Goal: Task Accomplishment & Management: Use online tool/utility

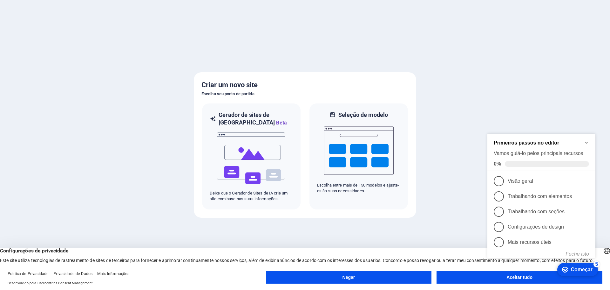
click at [459, 108] on div at bounding box center [305, 145] width 610 height 290
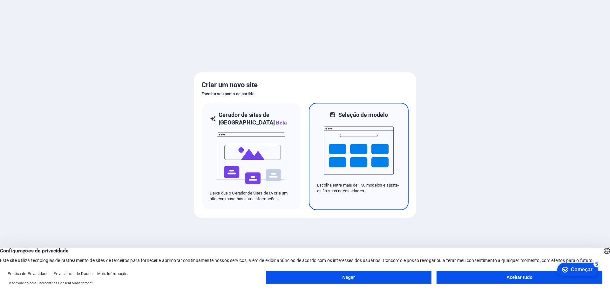
click at [370, 138] on img at bounding box center [359, 151] width 70 height 64
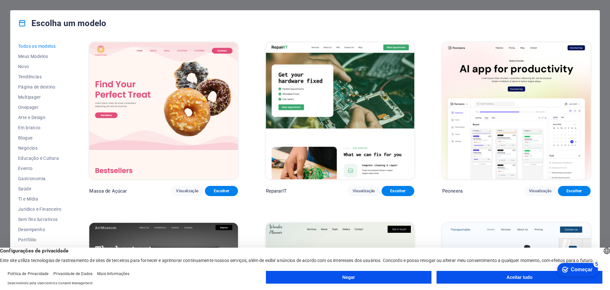
click at [494, 276] on button "Aceitar tudo" at bounding box center [520, 276] width 166 height 13
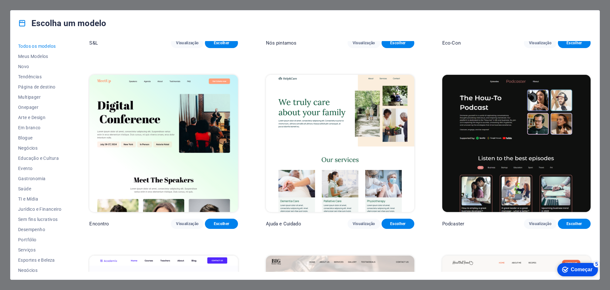
scroll to position [572, 0]
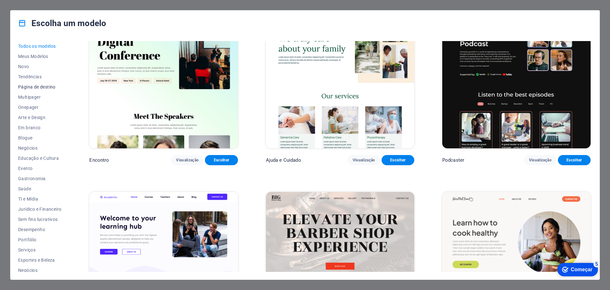
click at [36, 84] on font "Página de destino" at bounding box center [37, 86] width 38 height 5
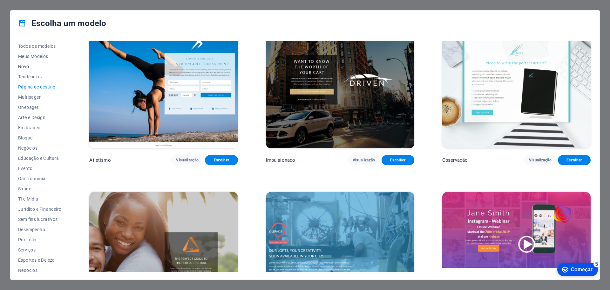
click at [31, 66] on span "Novo" at bounding box center [39, 66] width 43 height 5
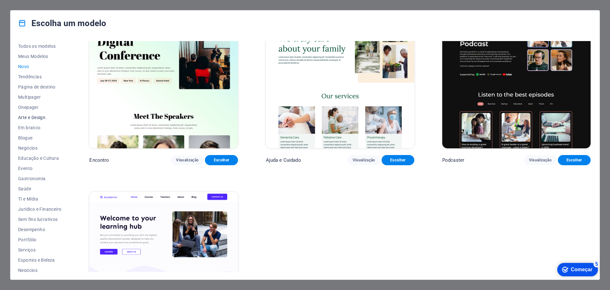
click at [36, 119] on font "Arte e Design" at bounding box center [31, 117] width 27 height 5
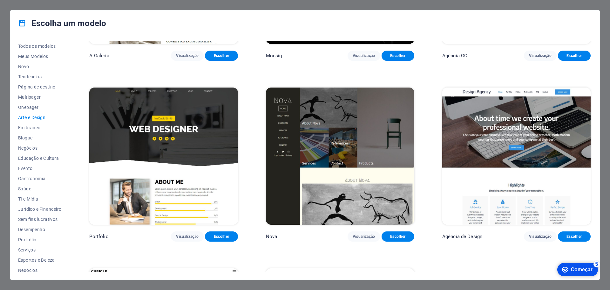
scroll to position [482, 0]
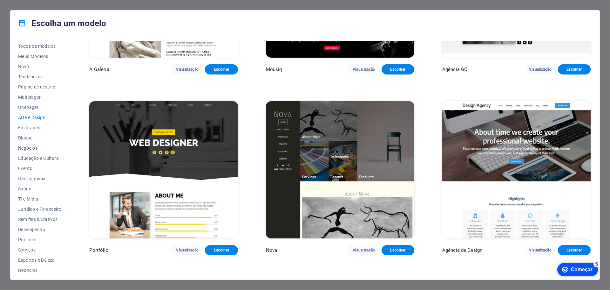
click at [31, 150] on button "Negócios" at bounding box center [39, 148] width 43 height 10
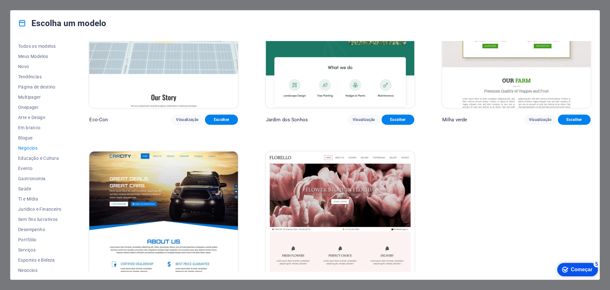
scroll to position [103, 0]
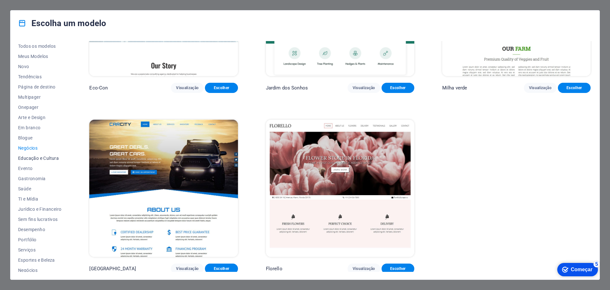
click at [31, 158] on font "Educação e Cultura" at bounding box center [38, 157] width 41 height 5
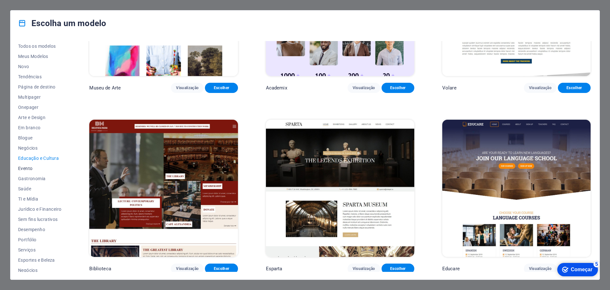
click at [25, 168] on font "Evento" at bounding box center [25, 168] width 14 height 5
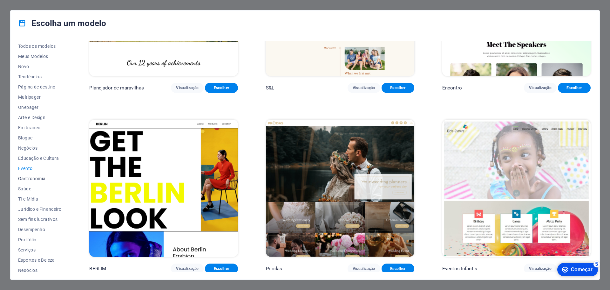
click at [33, 177] on font "Gastronomia" at bounding box center [31, 178] width 27 height 5
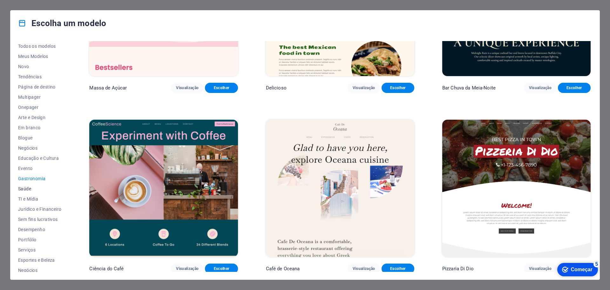
click at [26, 188] on font "Saúde" at bounding box center [24, 188] width 13 height 5
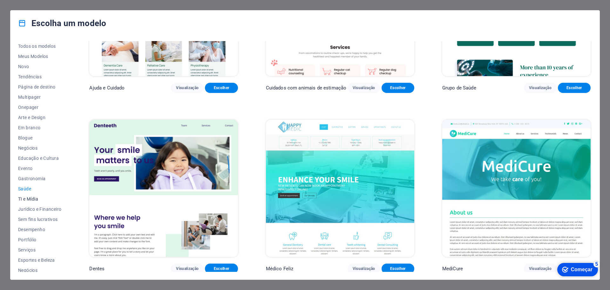
click at [32, 203] on button "TI e Mídia" at bounding box center [39, 199] width 43 height 10
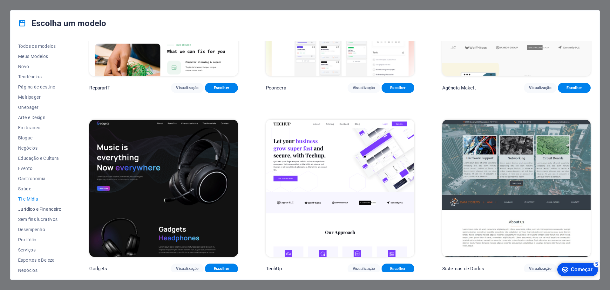
click at [35, 211] on font "Jurídico e Financeiro" at bounding box center [39, 208] width 43 height 5
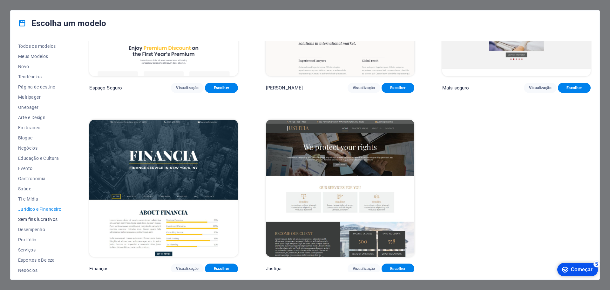
click at [35, 219] on font "Sem fins lucrativos" at bounding box center [38, 218] width 40 height 5
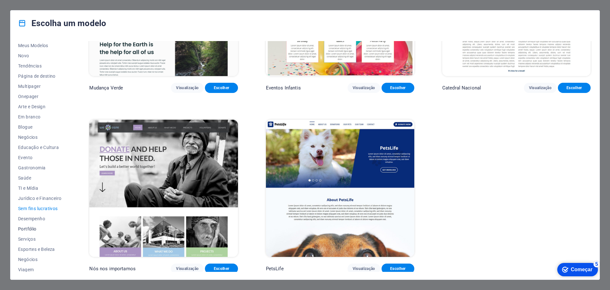
scroll to position [24, 0]
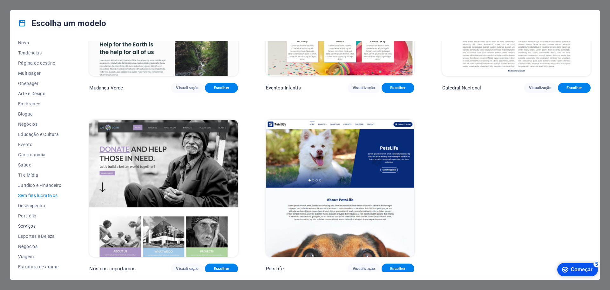
click at [28, 225] on font "Serviços" at bounding box center [26, 225] width 17 height 5
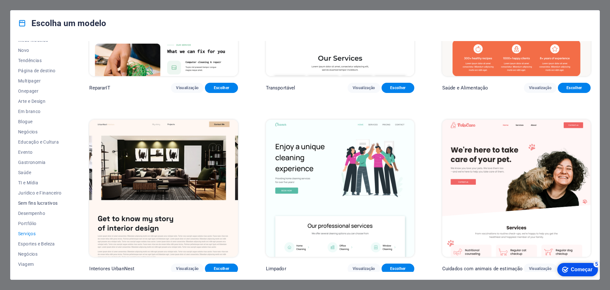
scroll to position [0, 0]
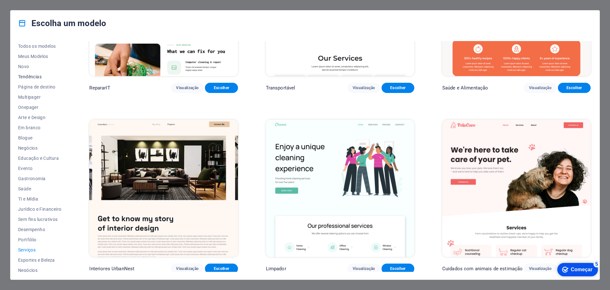
click at [29, 76] on font "Tendências" at bounding box center [30, 76] width 24 height 5
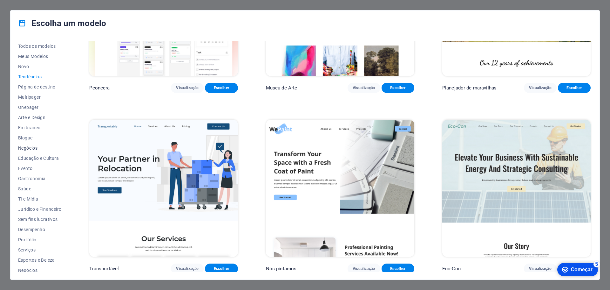
click at [33, 146] on font "Negócios" at bounding box center [27, 147] width 19 height 5
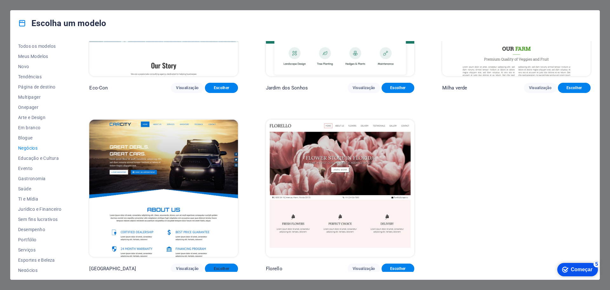
click at [217, 263] on button "Escolher" at bounding box center [221, 268] width 33 height 10
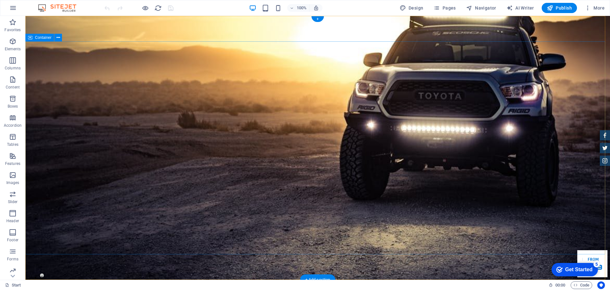
drag, startPoint x: 220, startPoint y: 99, endPoint x: 207, endPoint y: 101, distance: 12.9
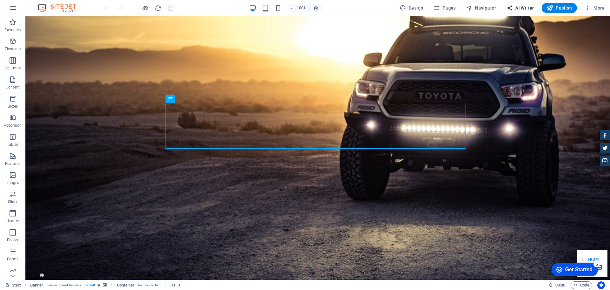
click at [509, 8] on icon "button" at bounding box center [510, 8] width 6 height 6
select select "English"
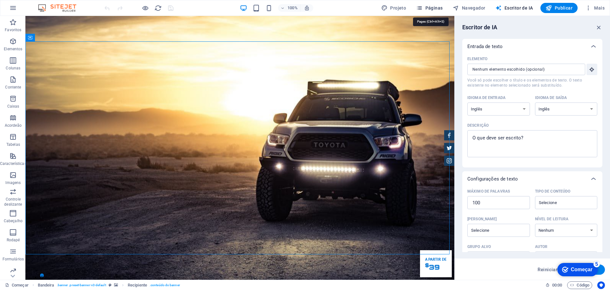
click at [438, 10] on font "Páginas" at bounding box center [434, 7] width 17 height 5
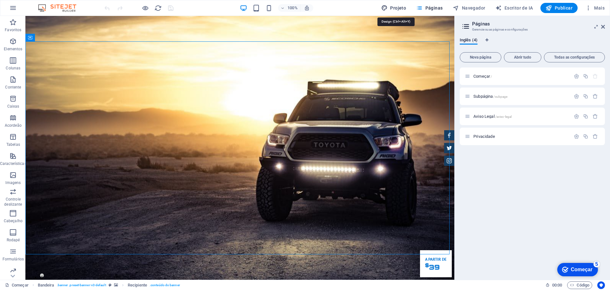
click at [396, 5] on font "Projeto" at bounding box center [398, 7] width 16 height 5
select select "px"
select select "400"
select select "px"
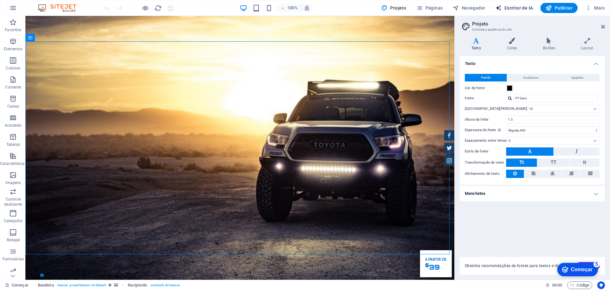
click at [521, 8] on font "Escritor de IA" at bounding box center [519, 7] width 29 height 5
select select "English"
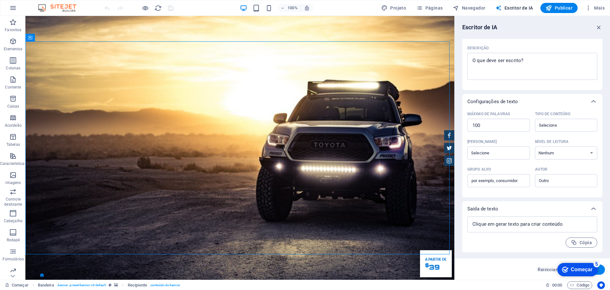
scroll to position [78, 0]
click at [15, 38] on icon "button" at bounding box center [13, 42] width 8 height 8
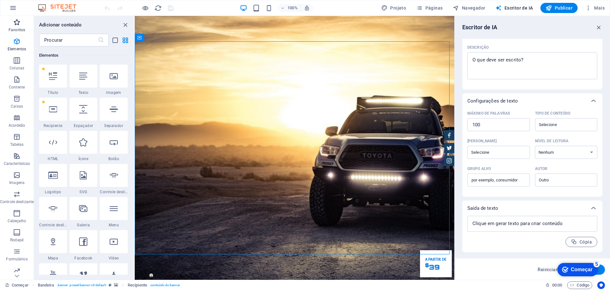
click at [11, 25] on span "Favoritos" at bounding box center [17, 25] width 34 height 15
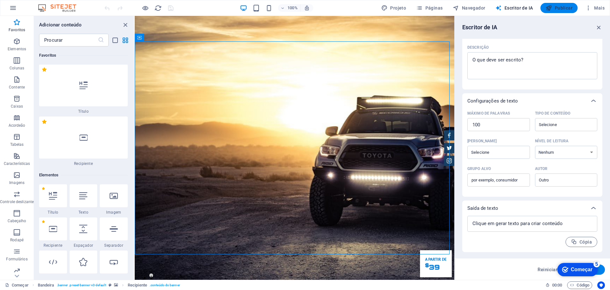
scroll to position [0, 0]
click at [597, 10] on span "Mais" at bounding box center [594, 8] width 19 height 6
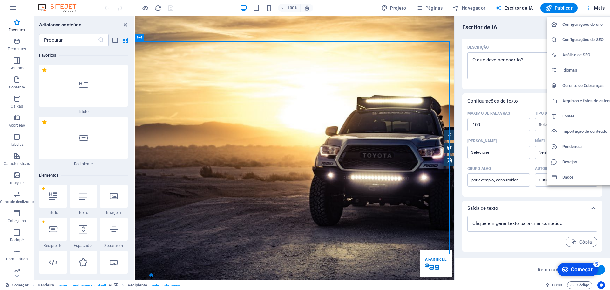
click at [563, 160] on font "Desejos" at bounding box center [570, 161] width 15 height 5
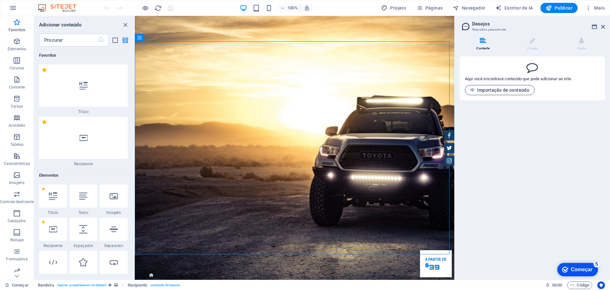
click at [494, 87] on button "Importação de conteúdo" at bounding box center [500, 90] width 70 height 10
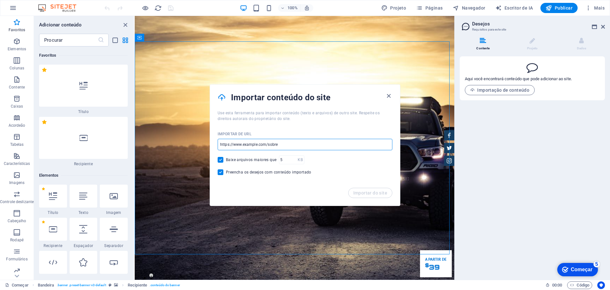
drag, startPoint x: 294, startPoint y: 141, endPoint x: 72, endPoint y: 128, distance: 223.2
click at [98, 137] on body "[DOMAIN_NAME] Começar Favoritos Elementos Colunas Contente Caixas Acordeão Tabe…" at bounding box center [305, 145] width 610 height 290
drag, startPoint x: 292, startPoint y: 148, endPoint x: 260, endPoint y: 148, distance: 31.8
click at [260, 148] on input "url" at bounding box center [305, 144] width 175 height 11
paste input "[URL][DOMAIN_NAME]"
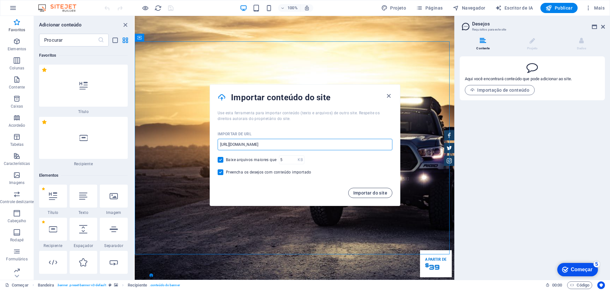
type input "[URL][DOMAIN_NAME]"
click at [373, 193] on font "Importar do site" at bounding box center [370, 192] width 34 height 5
